Goal: Communication & Community: Answer question/provide support

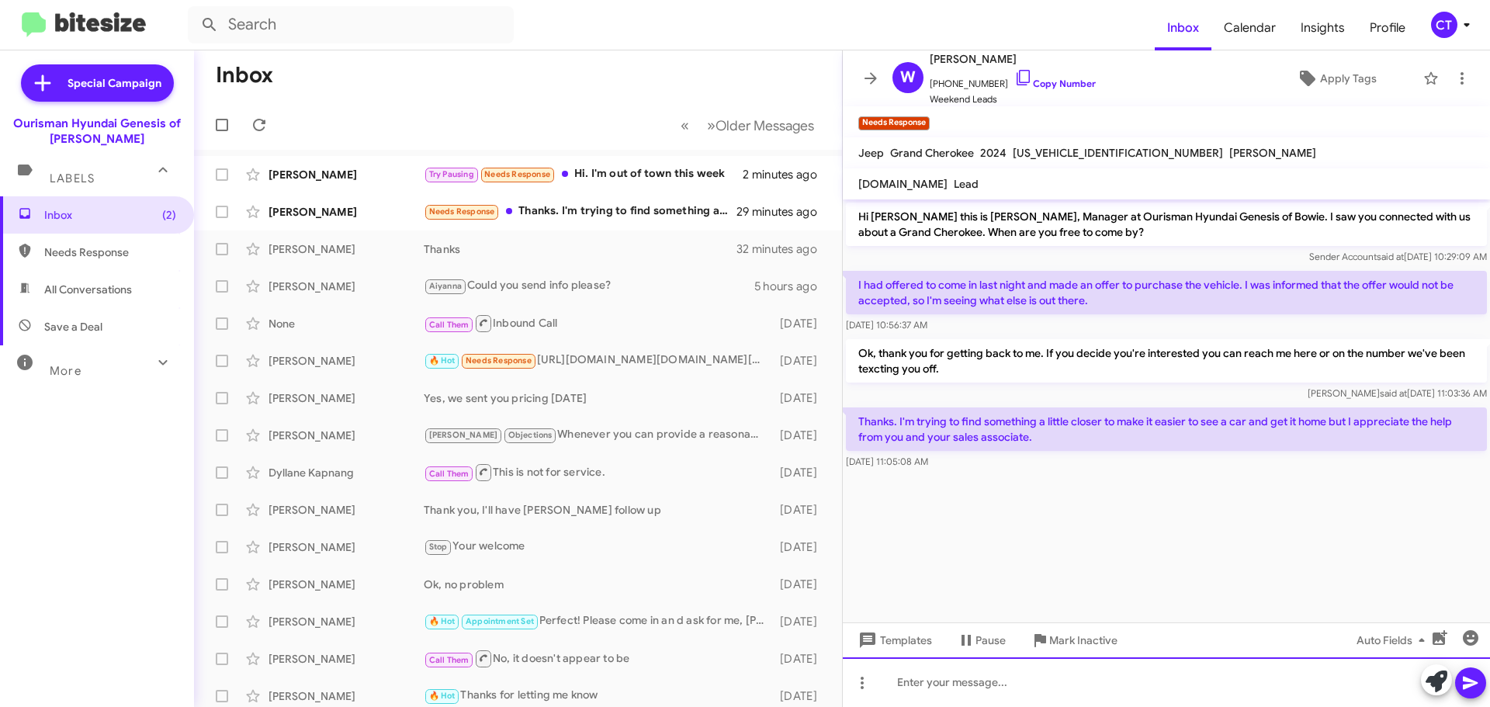
click at [952, 683] on div at bounding box center [1166, 682] width 647 height 50
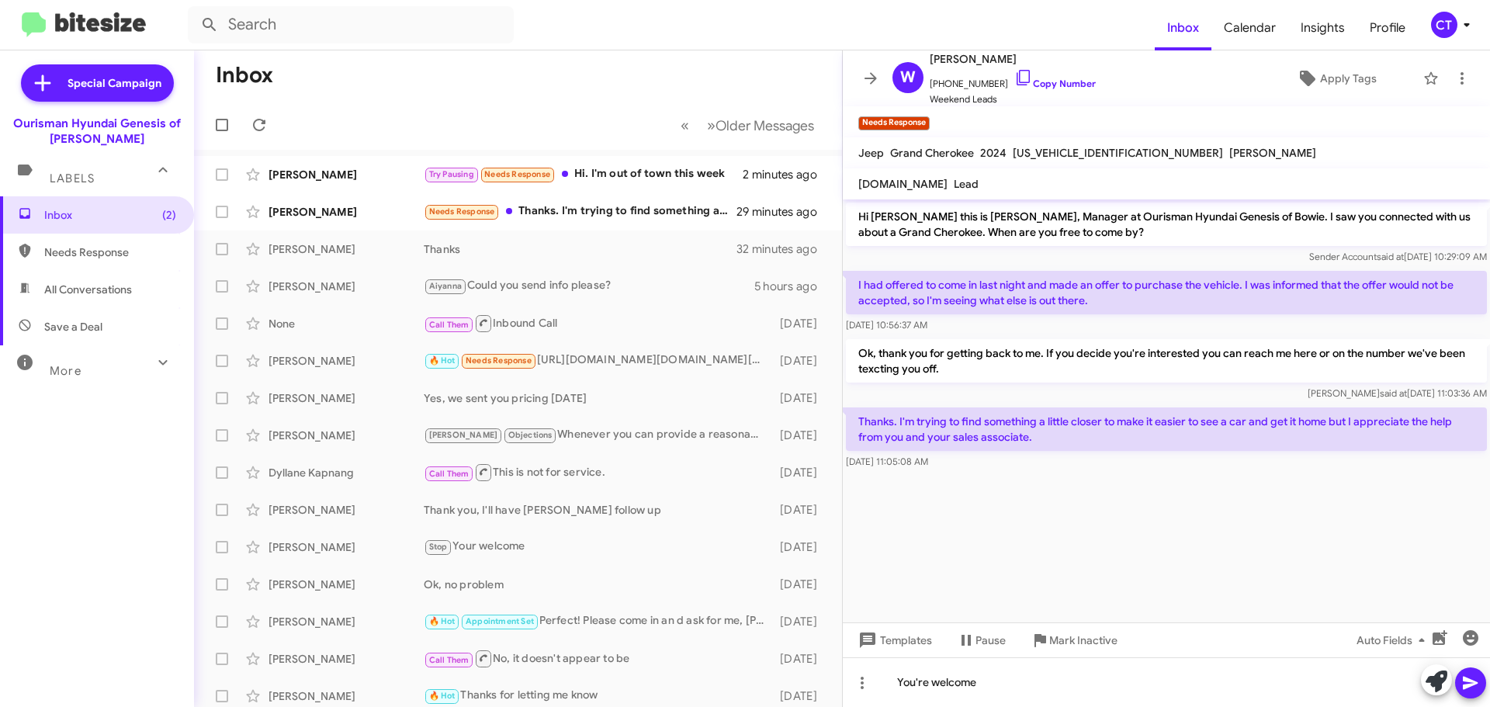
click at [1473, 685] on icon at bounding box center [1470, 683] width 15 height 13
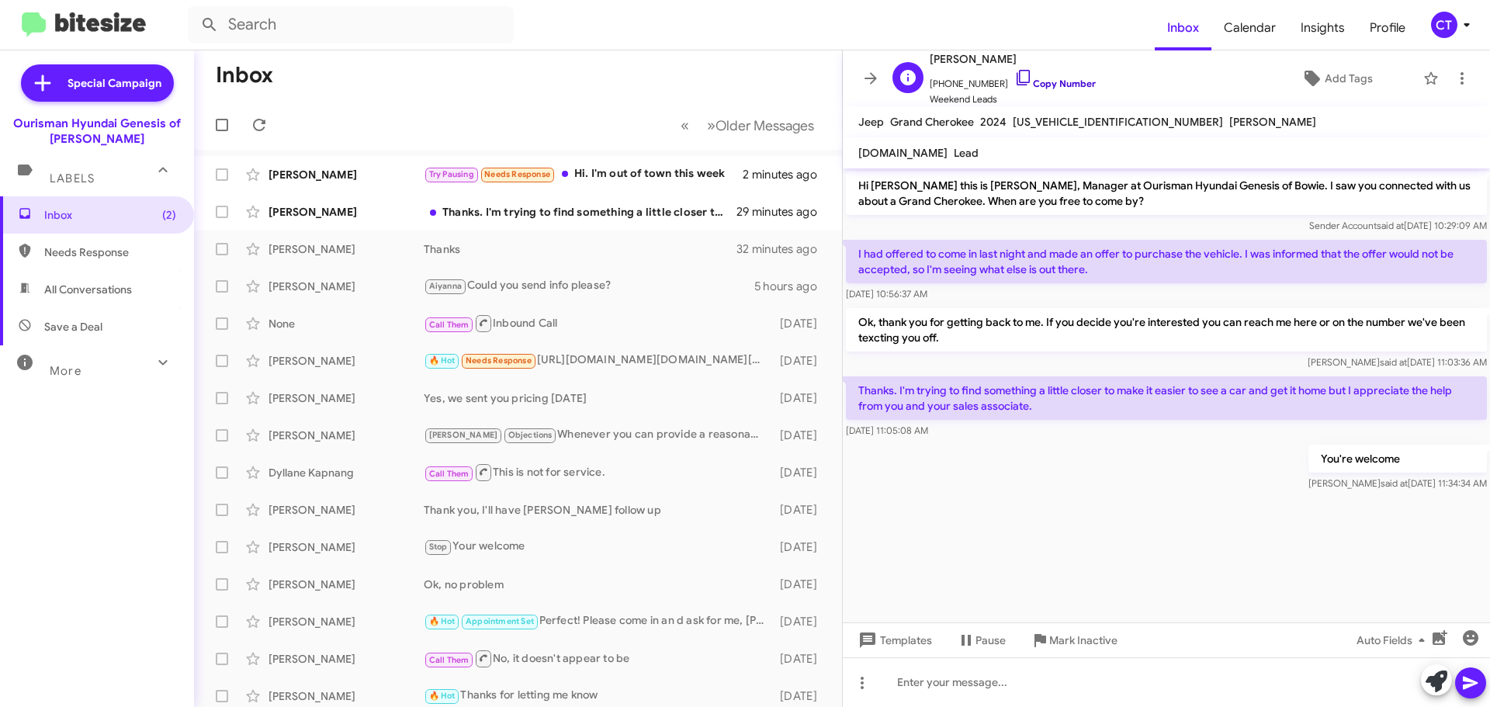
click at [1014, 74] on icon at bounding box center [1023, 77] width 19 height 19
drag, startPoint x: 490, startPoint y: 206, endPoint x: 480, endPoint y: 213, distance: 12.7
click at [490, 206] on div "Thanks. I'm trying to find something a little closer to make it easier to see a…" at bounding box center [596, 212] width 344 height 16
click at [647, 155] on mat-action-list "Jacqueline Thomas Try Pausing Needs Response Hi. I'm out of town this week 2 mi…" at bounding box center [518, 525] width 648 height 751
click at [648, 163] on div "Jacqueline Thomas Try Pausing Needs Response Hi. I'm out of town this week 2 mi…" at bounding box center [517, 174] width 623 height 31
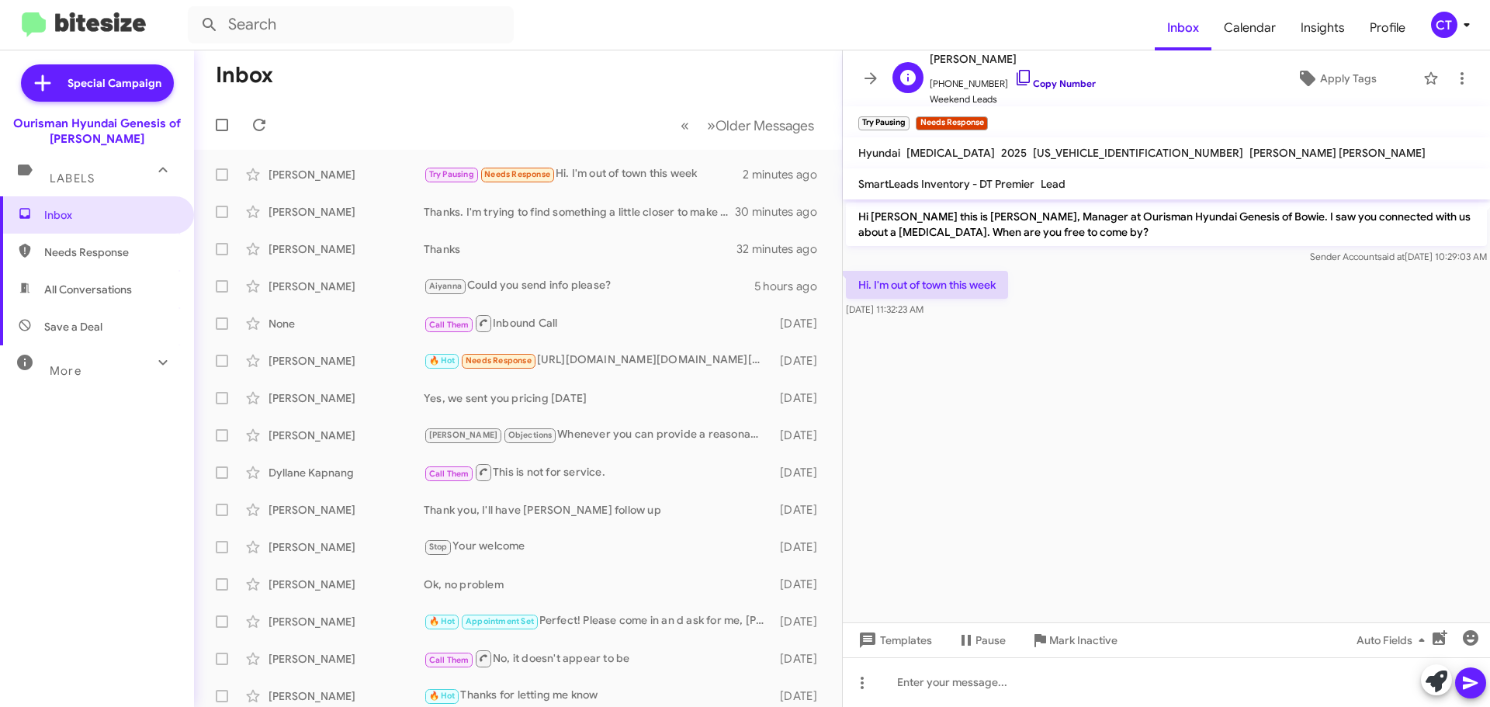
click at [1014, 76] on icon at bounding box center [1023, 77] width 19 height 19
